Goal: Information Seeking & Learning: Learn about a topic

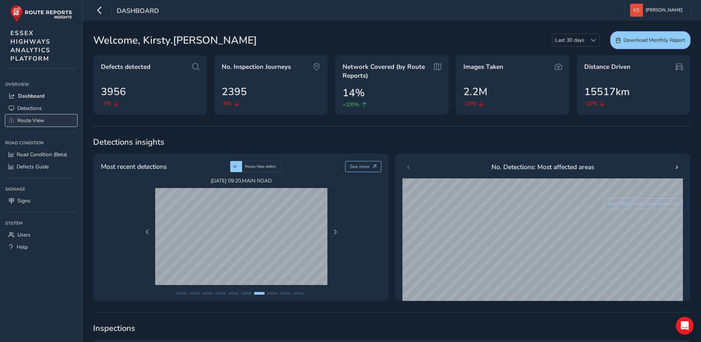
click at [43, 120] on span "Route View" at bounding box center [30, 120] width 27 height 7
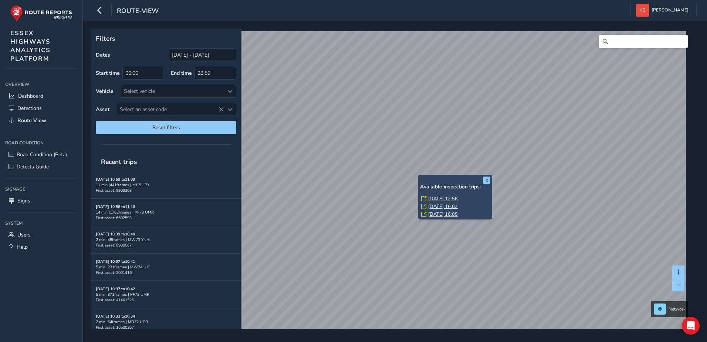
click at [432, 196] on link "[DATE] 12:58" at bounding box center [443, 198] width 30 height 7
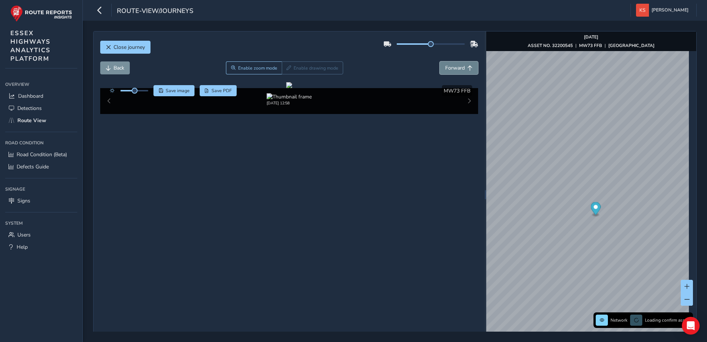
click at [454, 68] on span "Forward" at bounding box center [455, 67] width 20 height 7
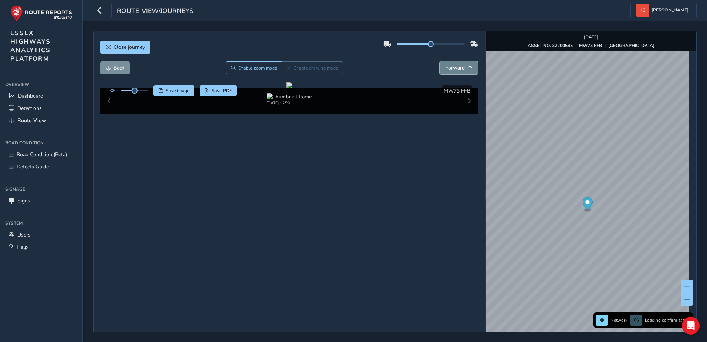
click at [454, 68] on span "Forward" at bounding box center [455, 67] width 20 height 7
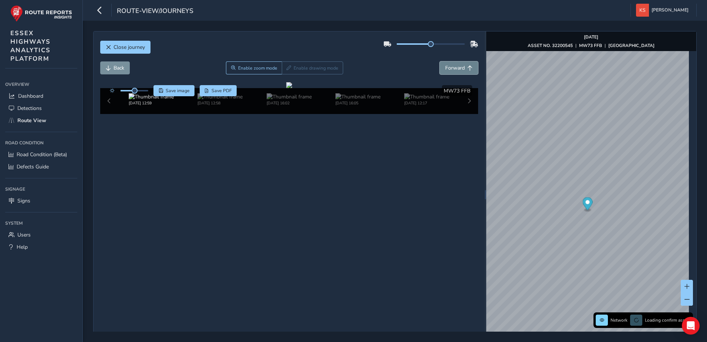
click at [454, 68] on span "Forward" at bounding box center [455, 67] width 20 height 7
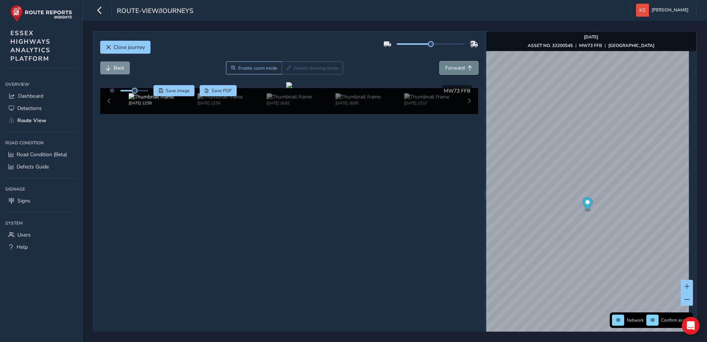
click at [454, 68] on span "Forward" at bounding box center [455, 67] width 20 height 7
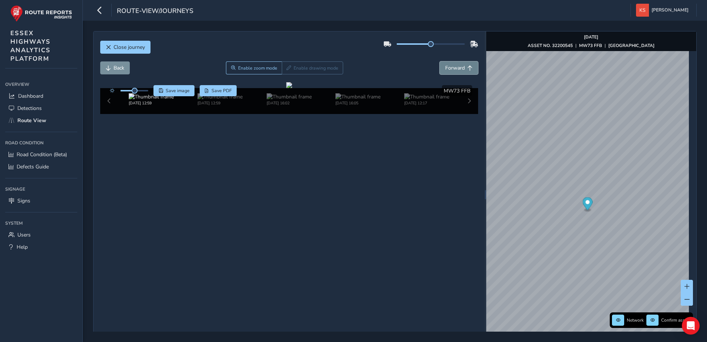
click at [454, 68] on span "Forward" at bounding box center [455, 67] width 20 height 7
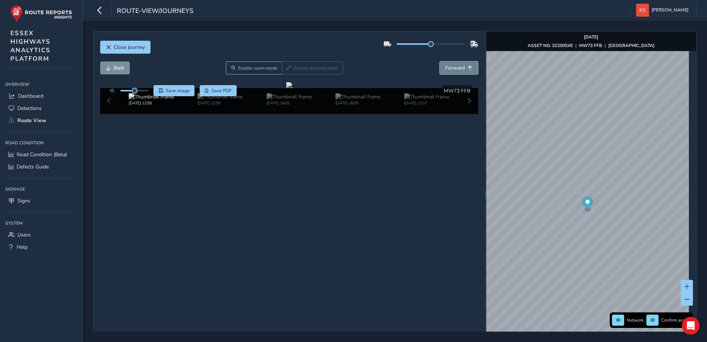
click at [454, 68] on span "Forward" at bounding box center [455, 67] width 20 height 7
click at [113, 67] on button "Back" at bounding box center [115, 67] width 30 height 13
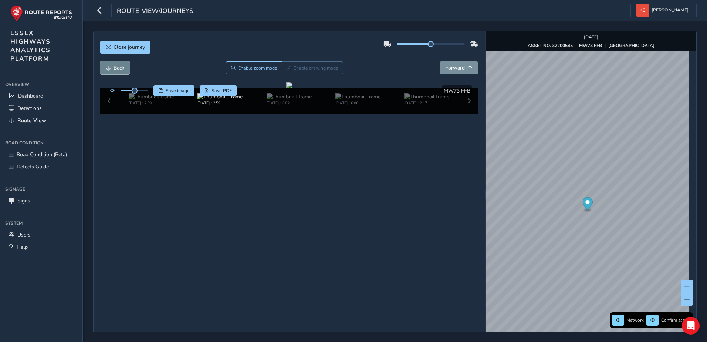
click at [113, 67] on button "Back" at bounding box center [115, 67] width 30 height 13
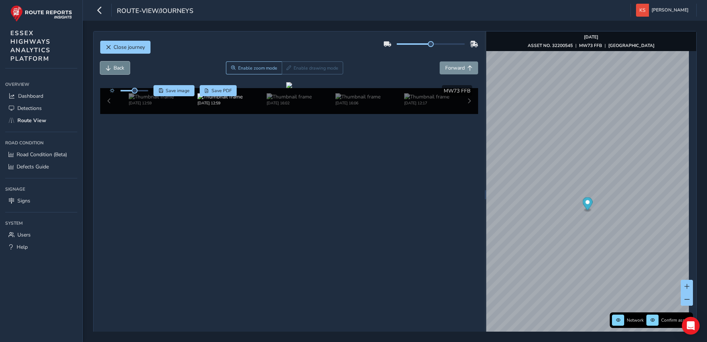
click at [113, 67] on button "Back" at bounding box center [115, 67] width 30 height 13
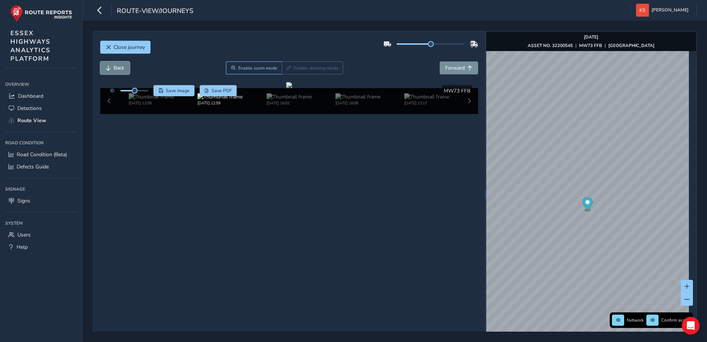
click at [113, 67] on button "Back" at bounding box center [115, 67] width 30 height 13
click at [457, 67] on span "Forward" at bounding box center [455, 67] width 20 height 7
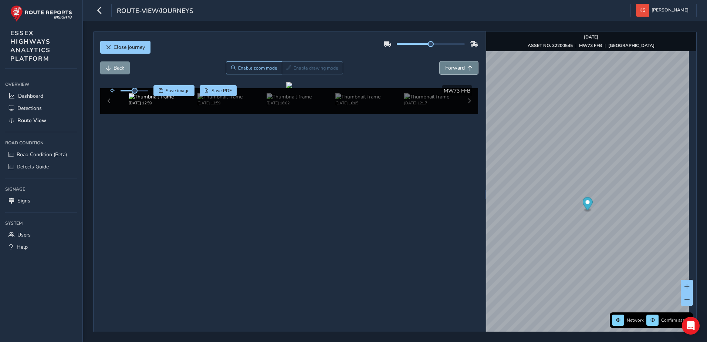
click at [457, 67] on span "Forward" at bounding box center [455, 67] width 20 height 7
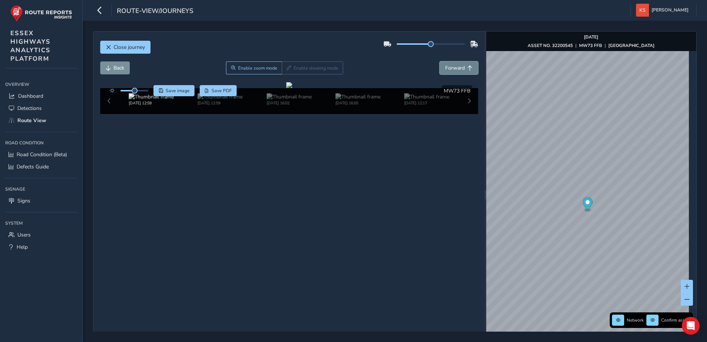
click at [457, 67] on span "Forward" at bounding box center [455, 67] width 20 height 7
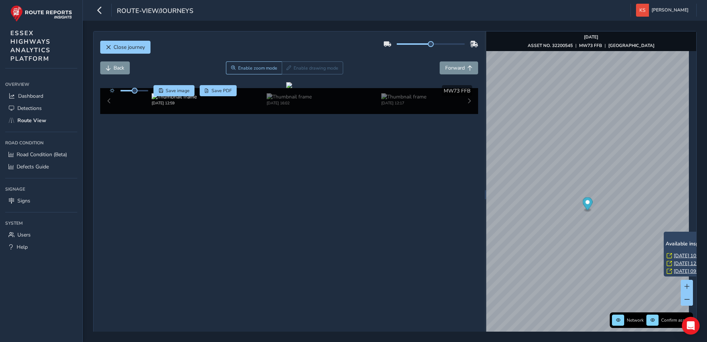
click at [664, 233] on div "x Available inspection trips: [DATE] 10:16 [DATE] 12:54 [DATE] 09:27" at bounding box center [701, 253] width 74 height 45
click at [675, 255] on link "[DATE] 10:16" at bounding box center [689, 255] width 30 height 7
click at [115, 70] on span "Back" at bounding box center [119, 67] width 11 height 7
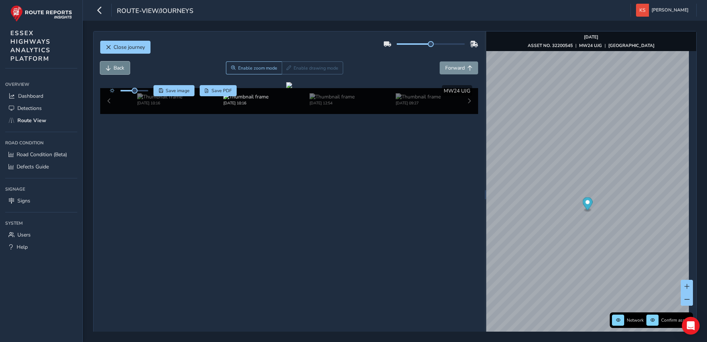
click at [115, 70] on span "Back" at bounding box center [119, 67] width 11 height 7
click at [467, 71] on button "Forward" at bounding box center [459, 67] width 38 height 13
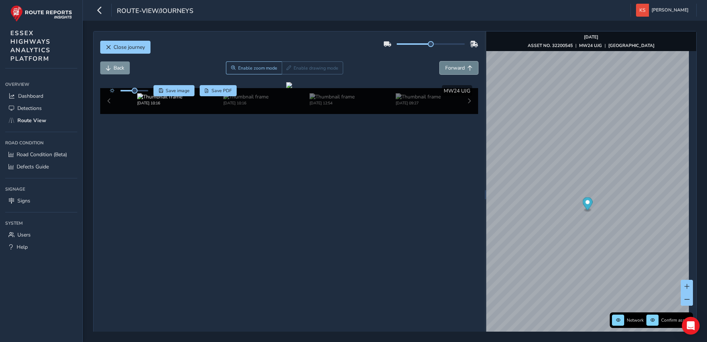
click at [467, 71] on button "Forward" at bounding box center [459, 67] width 38 height 13
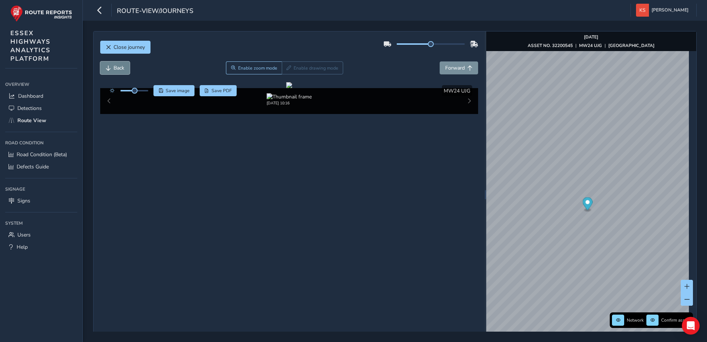
click at [111, 68] on button "Back" at bounding box center [115, 67] width 30 height 13
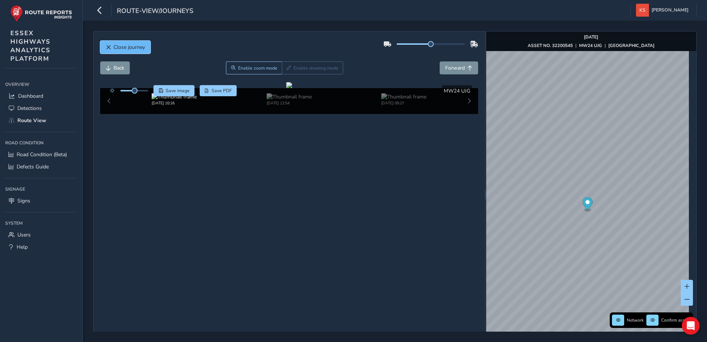
click at [104, 46] on button "Close journey" at bounding box center [125, 47] width 50 height 13
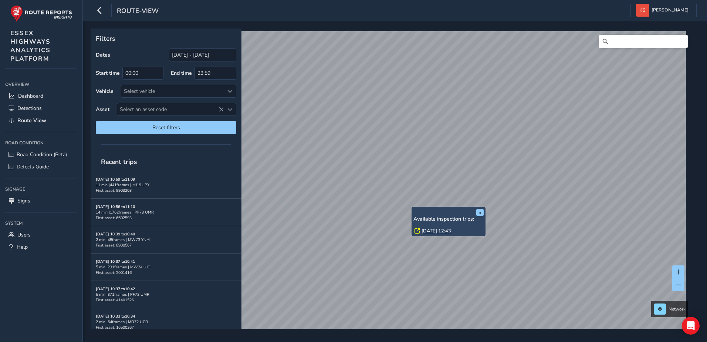
click at [424, 228] on link "[DATE] 12:43" at bounding box center [436, 230] width 30 height 7
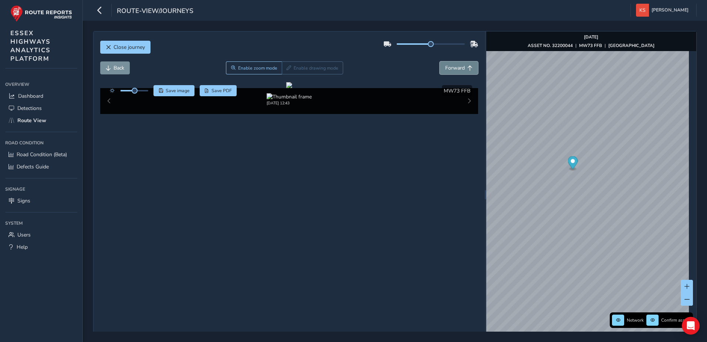
click at [456, 68] on span "Forward" at bounding box center [455, 67] width 20 height 7
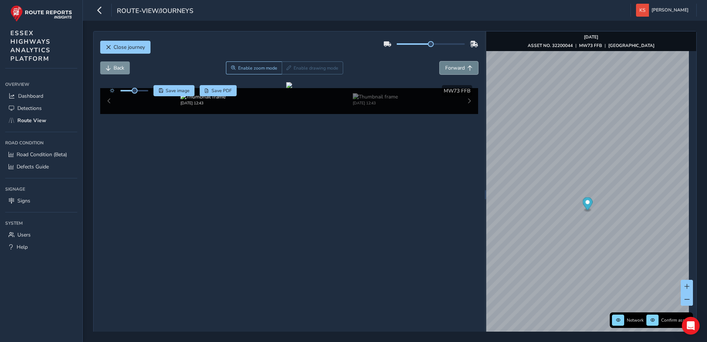
click at [456, 68] on span "Forward" at bounding box center [455, 67] width 20 height 7
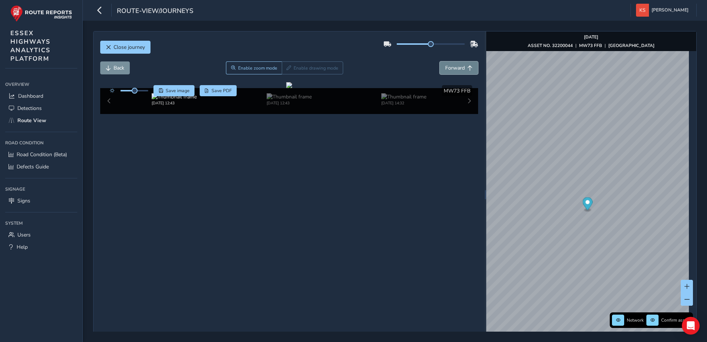
click at [456, 68] on span "Forward" at bounding box center [455, 67] width 20 height 7
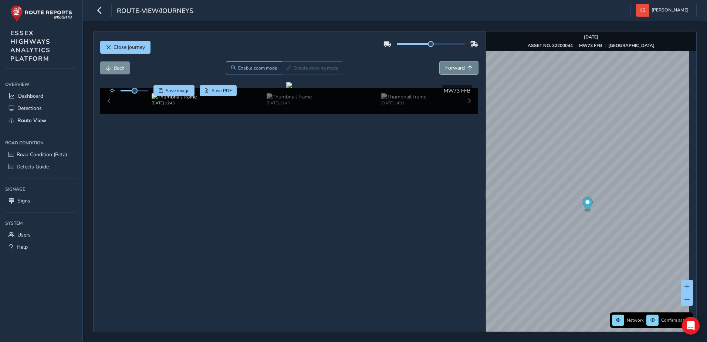
click at [456, 68] on span "Forward" at bounding box center [455, 67] width 20 height 7
